Goal: Task Accomplishment & Management: Complete application form

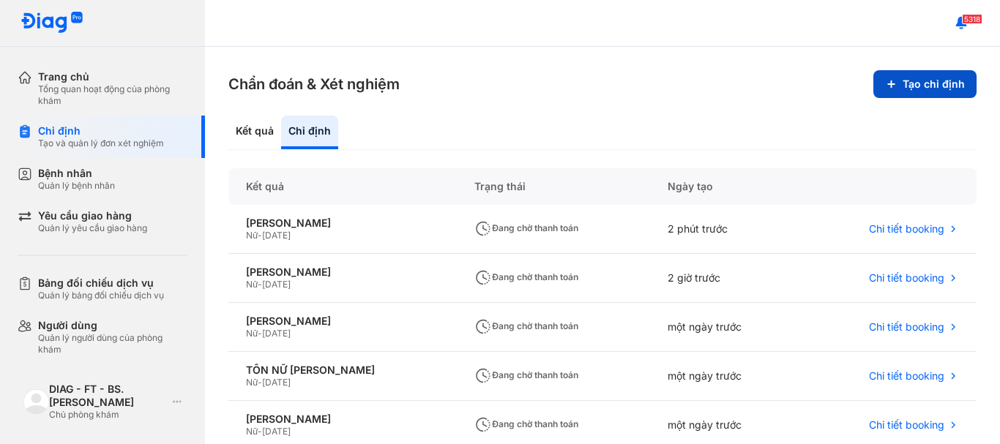
click at [898, 87] on button "Tạo chỉ định" at bounding box center [924, 84] width 103 height 28
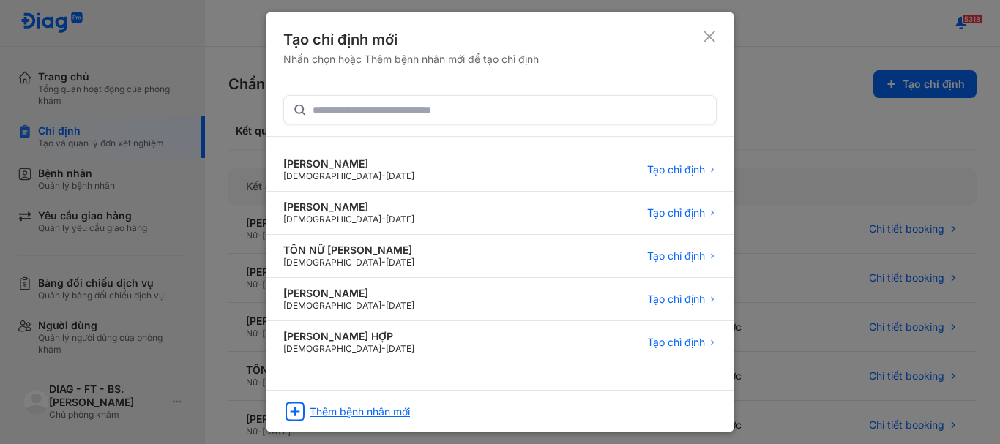
click at [368, 411] on div "Thêm bệnh nhân mới" at bounding box center [360, 411] width 100 height 13
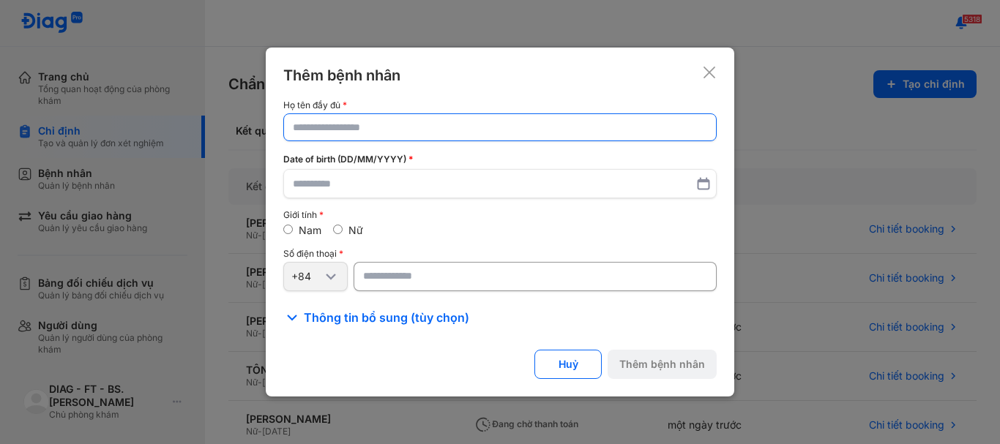
click at [325, 135] on input "text" at bounding box center [500, 127] width 414 height 26
type input "*"
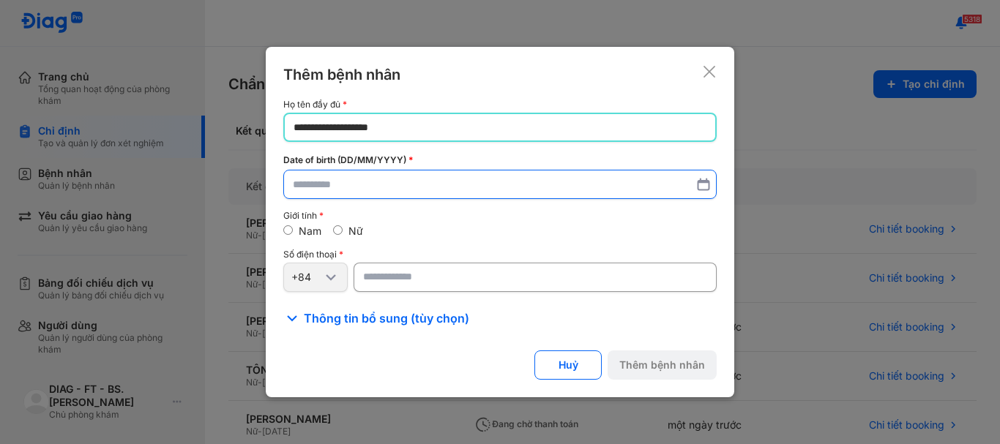
type input "**********"
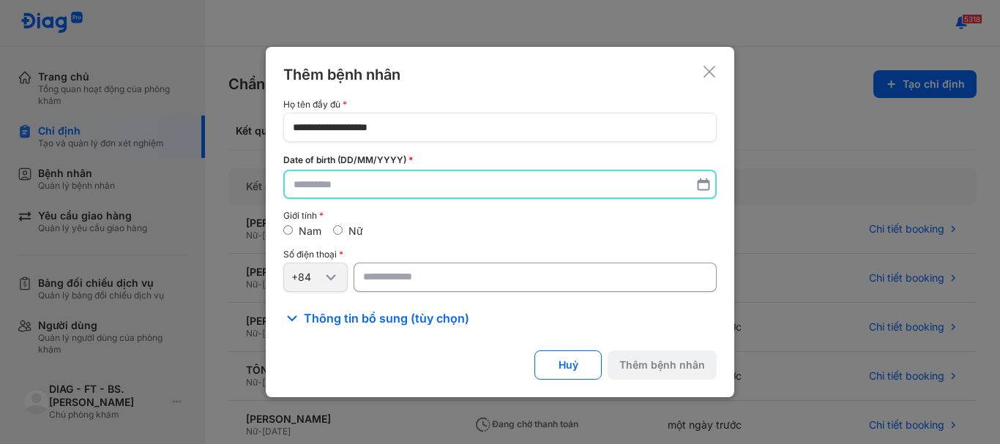
click at [345, 183] on input "text" at bounding box center [499, 184] width 413 height 26
type input "**********"
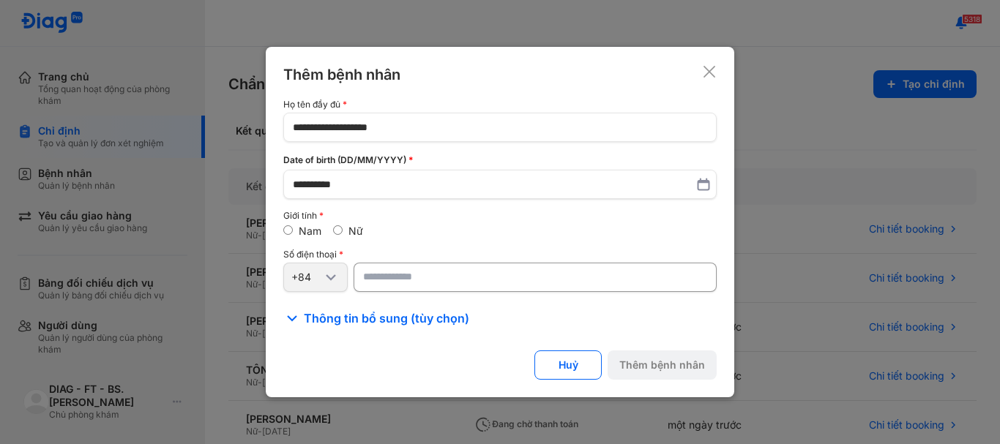
click at [383, 278] on input "number" at bounding box center [534, 277] width 363 height 29
type input "**********"
click at [652, 370] on button "Thêm bệnh nhân" at bounding box center [661, 364] width 109 height 29
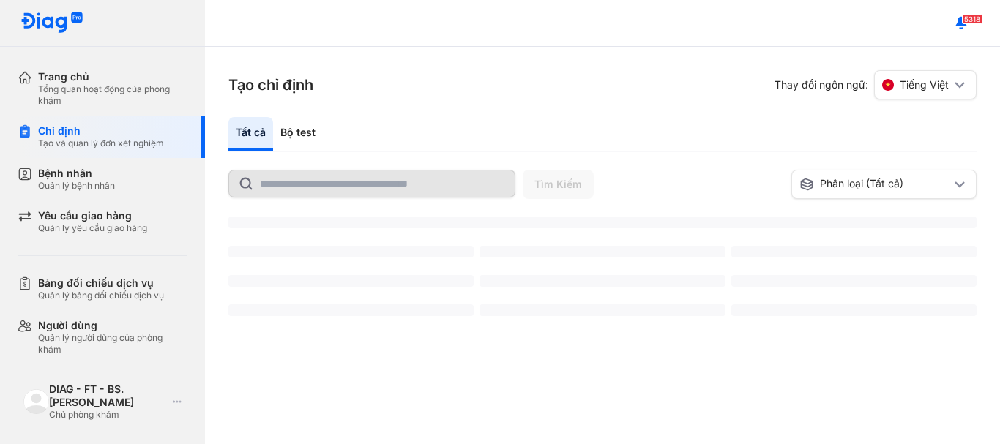
click at [307, 191] on input "text" at bounding box center [383, 183] width 246 height 26
click at [300, 181] on input "text" at bounding box center [383, 183] width 246 height 26
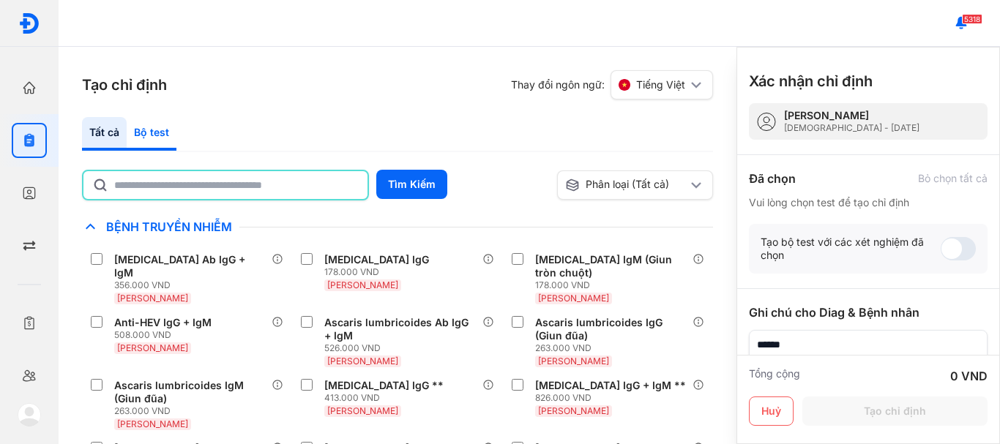
click at [159, 128] on div "Bộ test" at bounding box center [152, 134] width 50 height 34
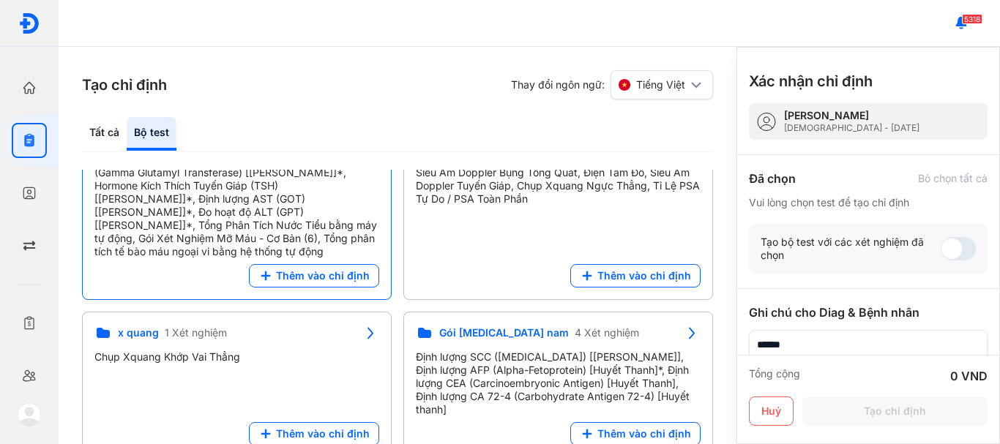
scroll to position [220, 0]
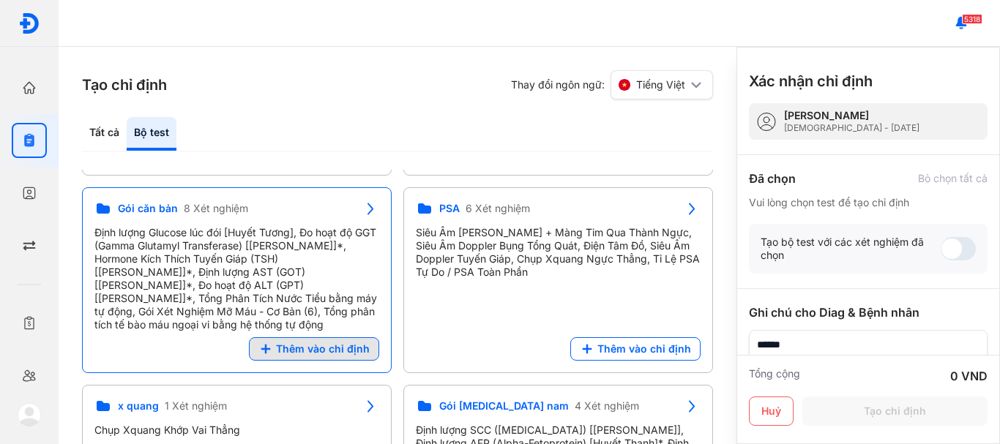
click at [342, 342] on span "Thêm vào chỉ định" at bounding box center [323, 348] width 94 height 13
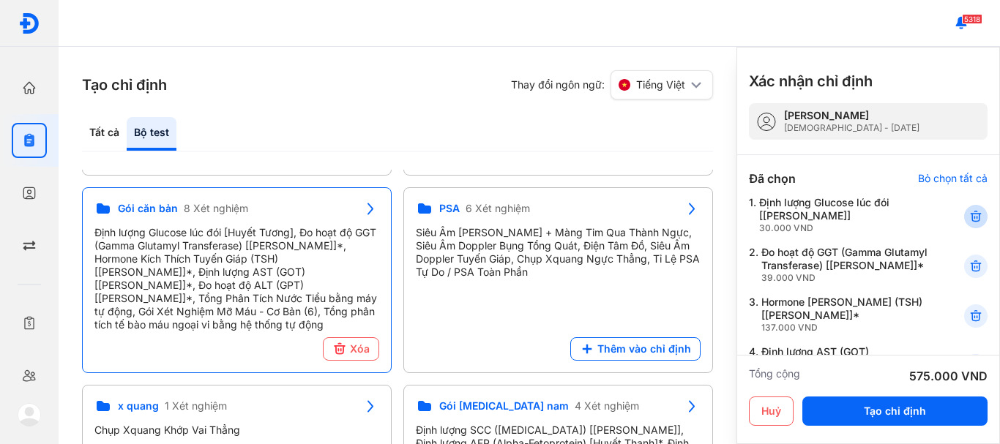
click at [968, 211] on icon at bounding box center [975, 216] width 15 height 15
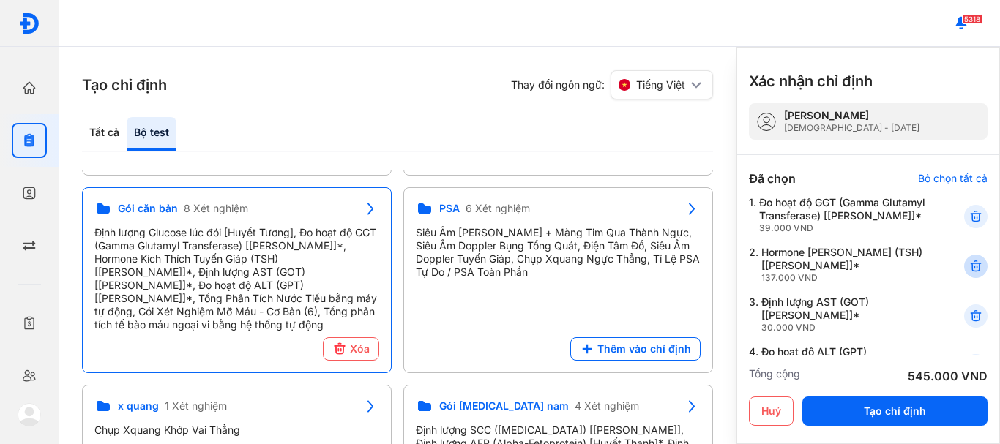
click at [968, 274] on icon at bounding box center [975, 266] width 15 height 15
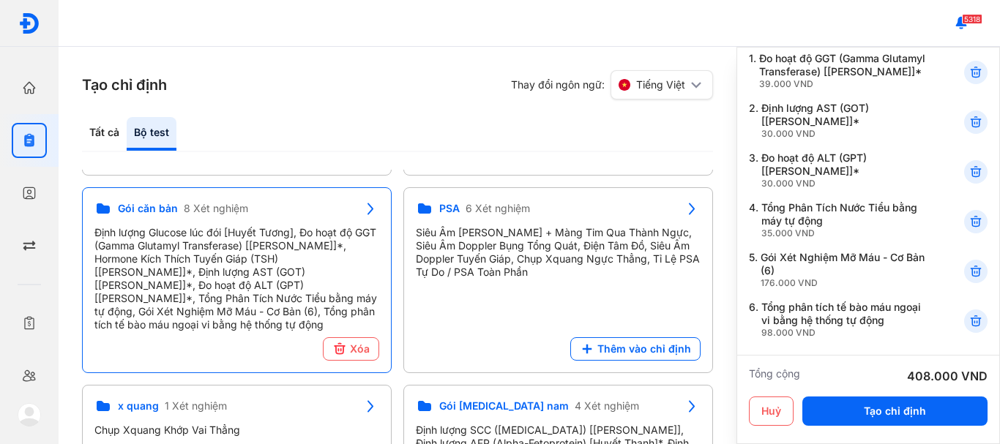
scroll to position [146, 0]
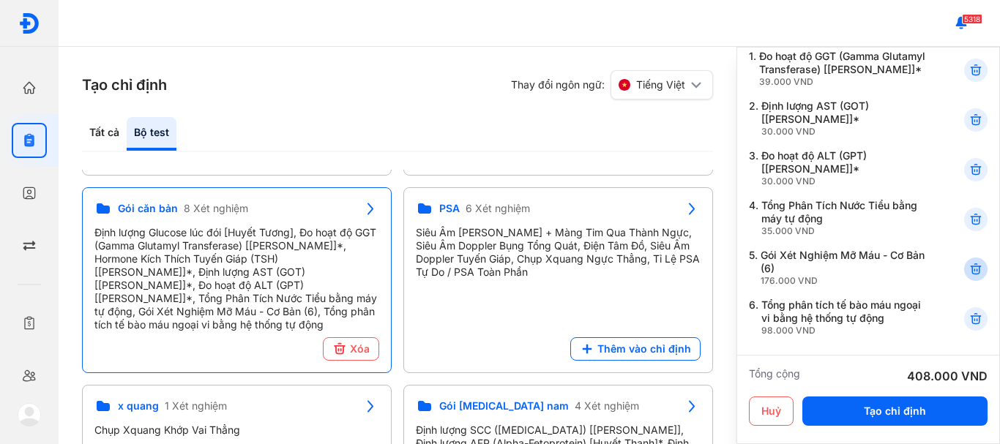
click at [970, 277] on icon at bounding box center [975, 269] width 15 height 15
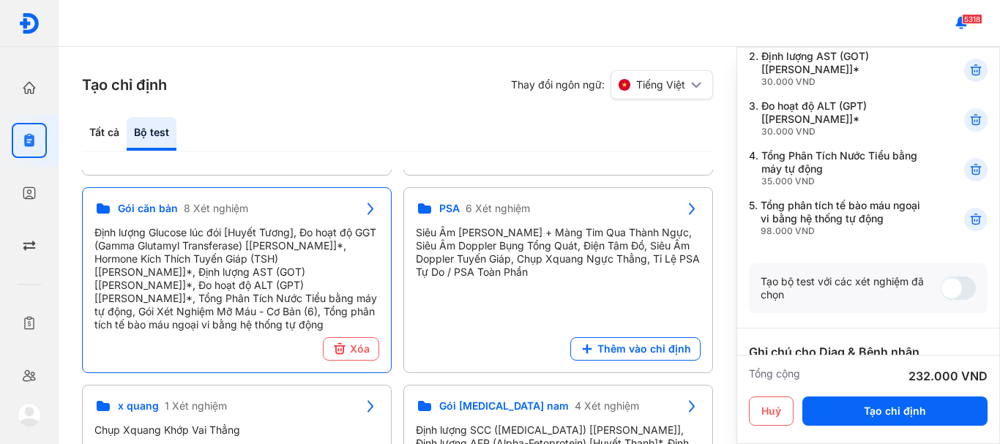
scroll to position [220, 0]
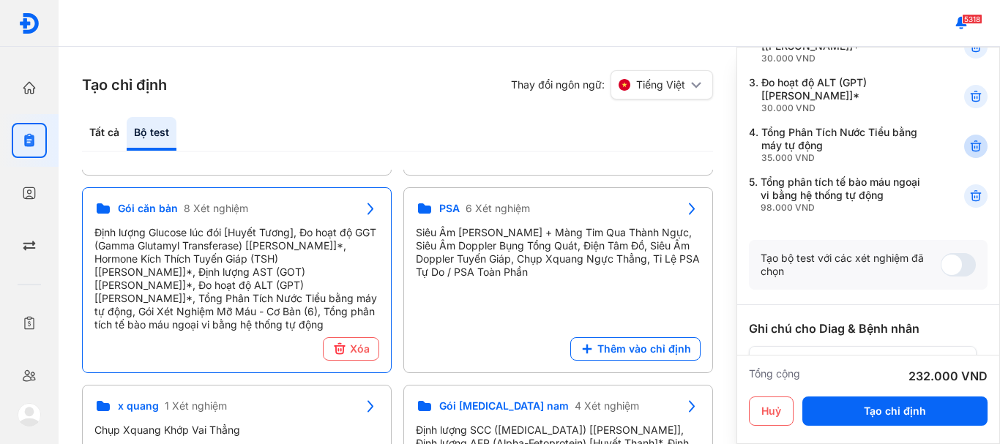
click at [970, 151] on use at bounding box center [975, 146] width 10 height 10
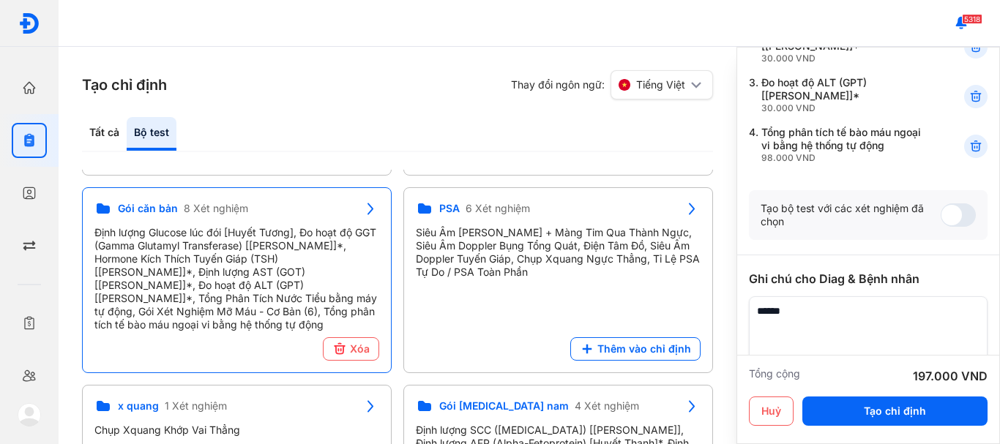
scroll to position [206, 0]
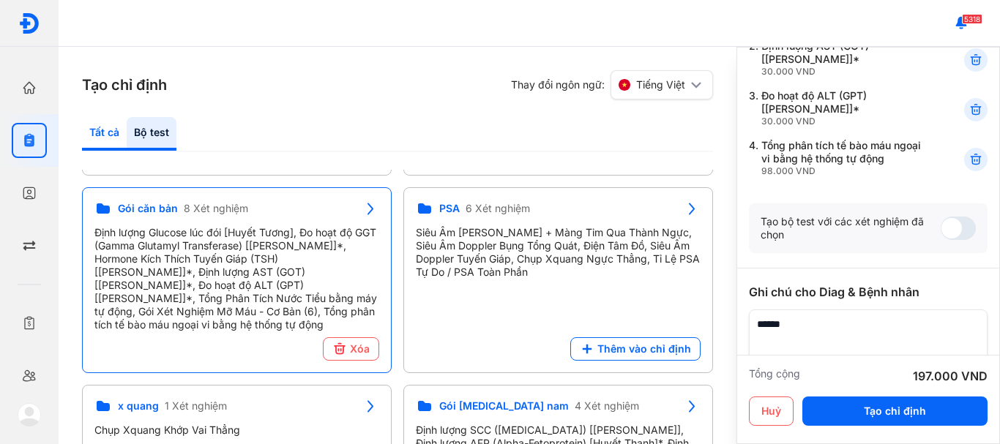
click at [127, 135] on div "Tất cả" at bounding box center [152, 134] width 50 height 34
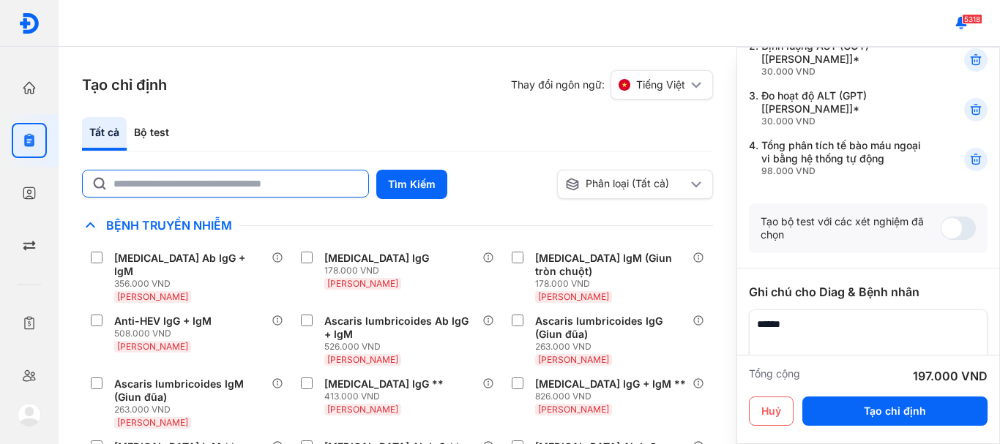
click at [179, 182] on input "text" at bounding box center [236, 183] width 246 height 26
type input "********"
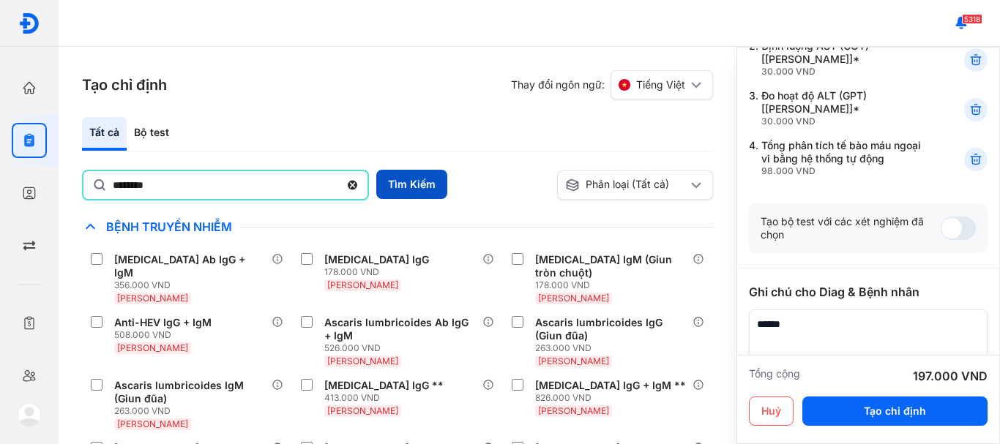
click at [406, 187] on button "Tìm Kiếm" at bounding box center [411, 184] width 71 height 29
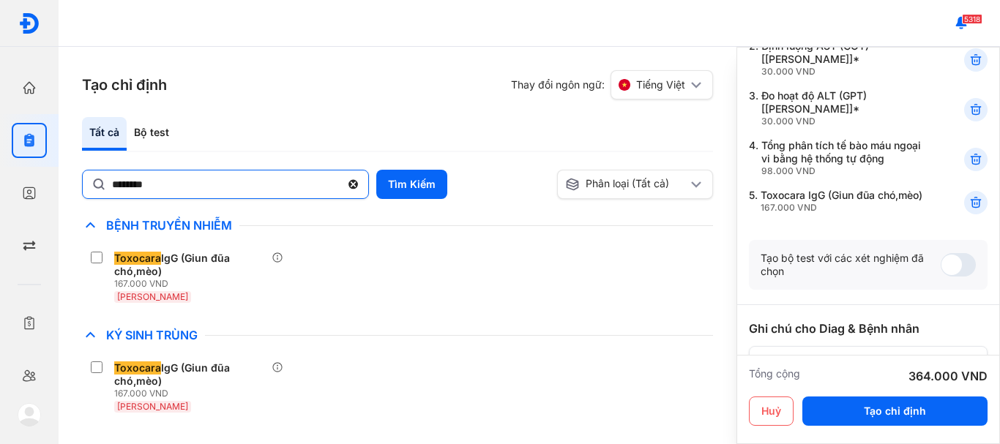
click at [356, 181] on use at bounding box center [353, 185] width 10 height 10
click at [340, 181] on input "********" at bounding box center [226, 183] width 228 height 26
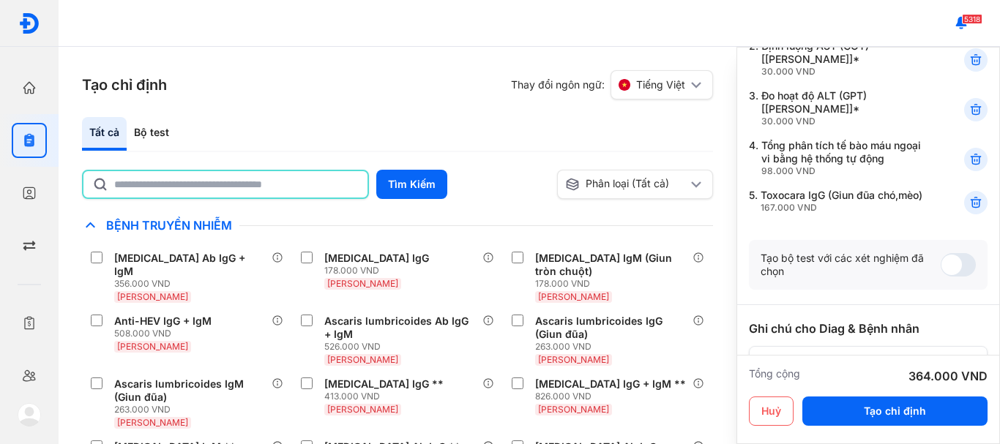
click at [192, 185] on input "text" at bounding box center [236, 184] width 244 height 26
type input "**********"
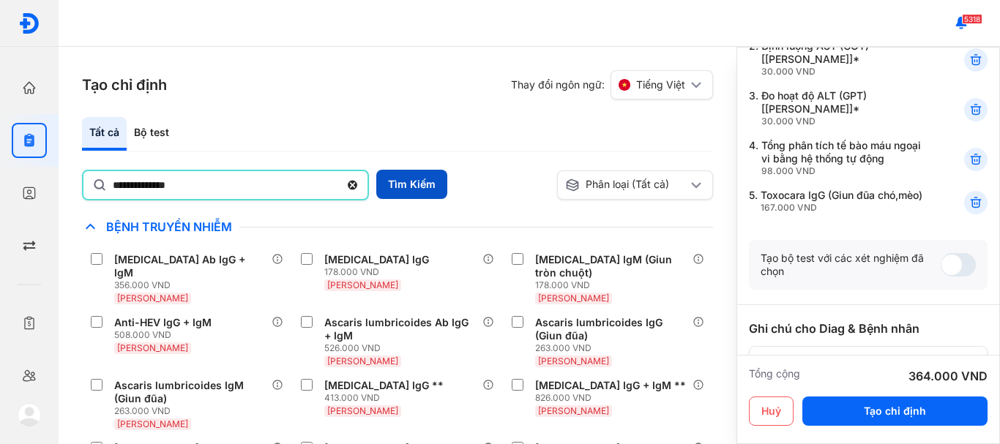
click at [419, 177] on button "Tìm Kiếm" at bounding box center [411, 184] width 71 height 29
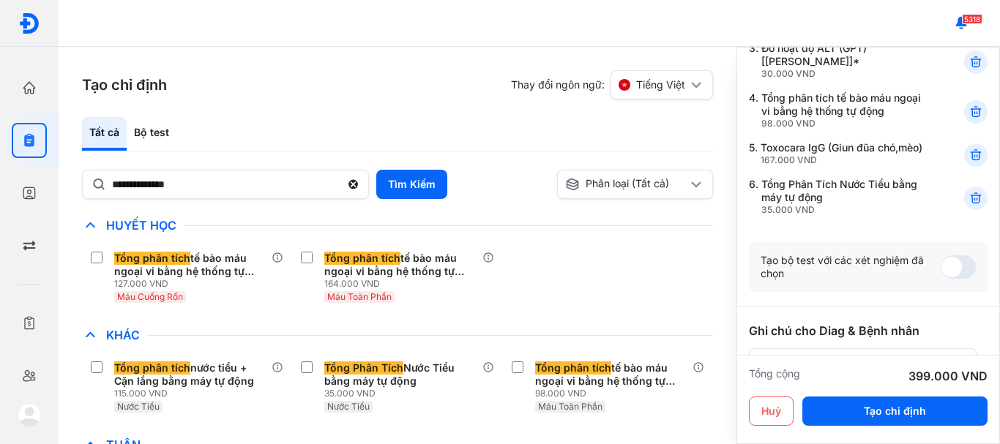
scroll to position [293, 0]
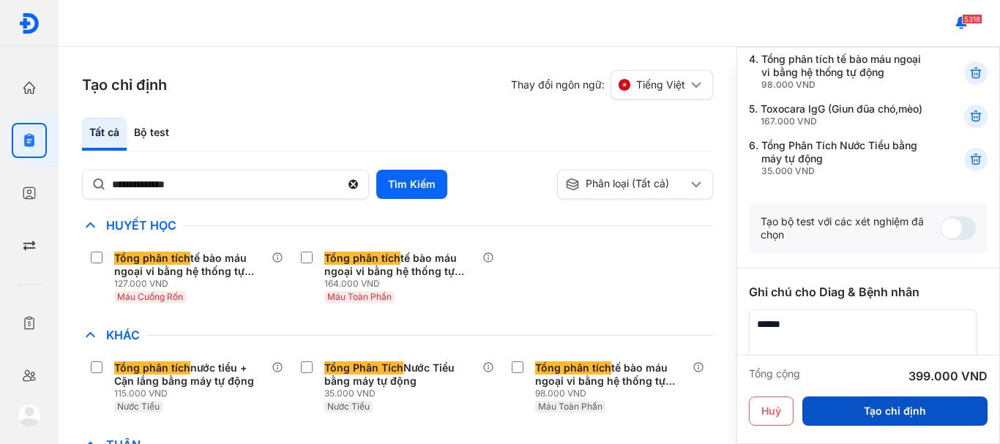
click at [877, 415] on button "Tạo chỉ định" at bounding box center [894, 411] width 185 height 29
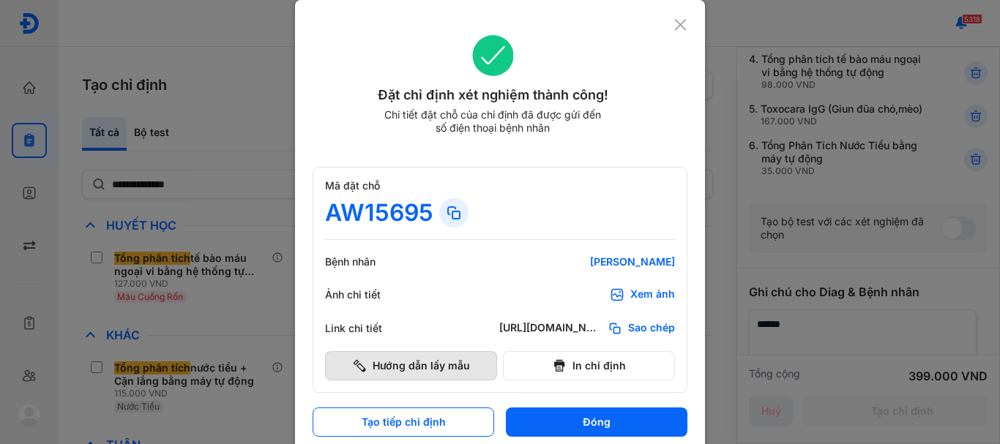
scroll to position [280, 0]
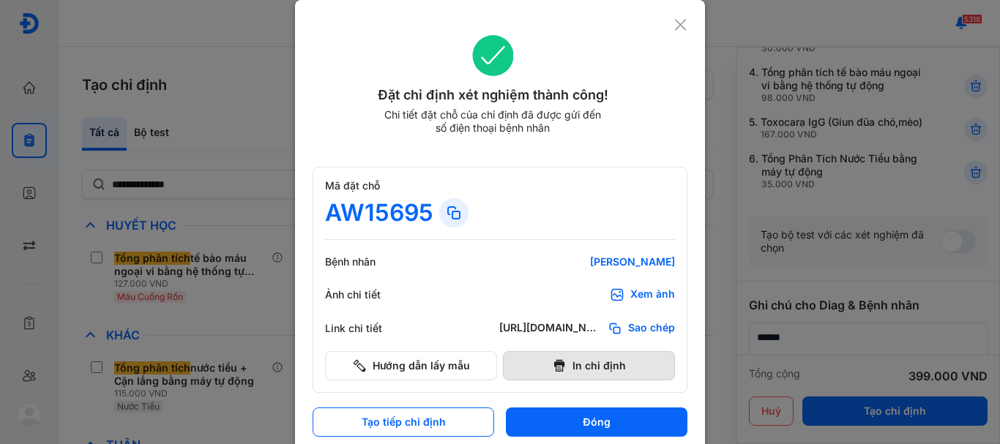
click at [583, 370] on button "In chỉ định" at bounding box center [589, 365] width 172 height 29
click at [678, 30] on icon at bounding box center [680, 25] width 14 height 15
